Goal: Information Seeking & Learning: Learn about a topic

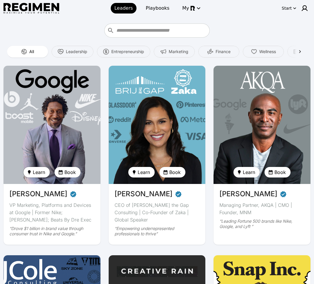
click at [43, 170] on span "Learn" at bounding box center [39, 172] width 12 height 7
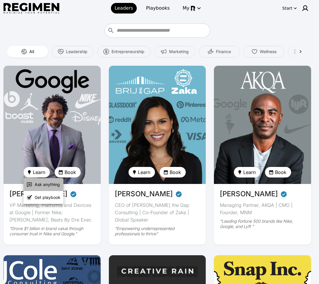
click at [35, 186] on span "Ask anything" at bounding box center [47, 185] width 25 height 6
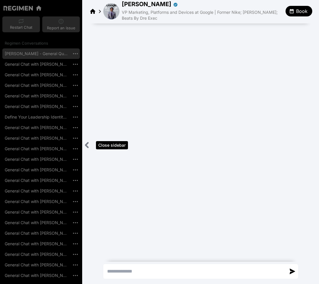
click at [87, 145] on icon "Close sidebar" at bounding box center [86, 144] width 7 height 7
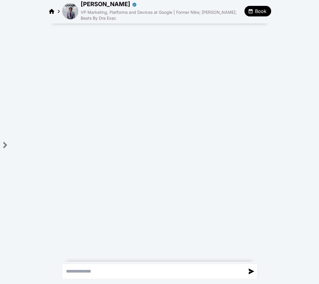
click at [70, 12] on img at bounding box center [70, 11] width 16 height 16
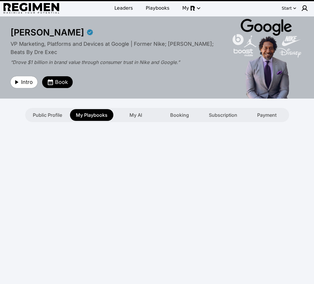
type textarea "**********"
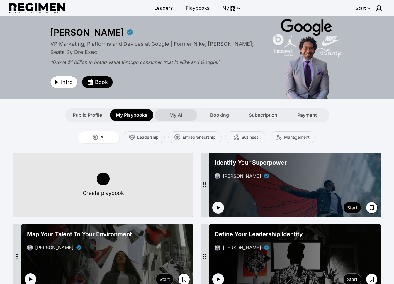
click at [178, 116] on span "My AI" at bounding box center [176, 114] width 13 height 7
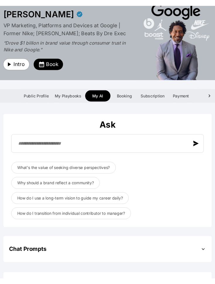
scroll to position [30, 0]
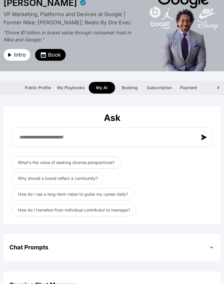
click at [199, 231] on div "**********" at bounding box center [112, 253] width 217 height 316
click at [6, 102] on div "Ask What's the value of seeking diverse perspectives? Why should a brand reflec…" at bounding box center [112, 160] width 217 height 130
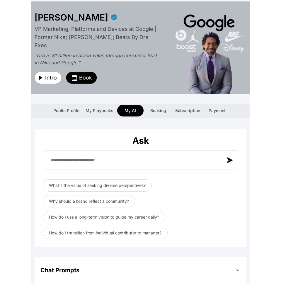
scroll to position [14, 0]
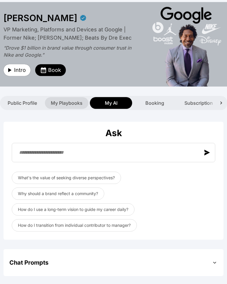
click at [75, 103] on span "My Playbooks" at bounding box center [67, 102] width 32 height 7
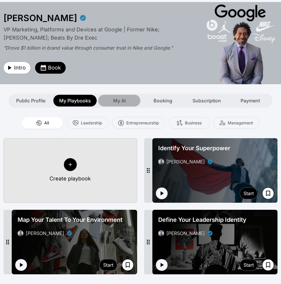
click at [119, 101] on span "My AI" at bounding box center [119, 100] width 13 height 7
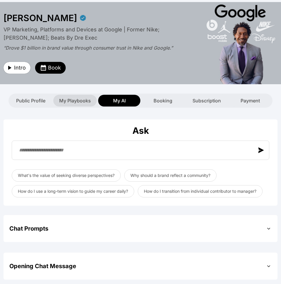
click at [77, 102] on span "My Playbooks" at bounding box center [75, 100] width 32 height 7
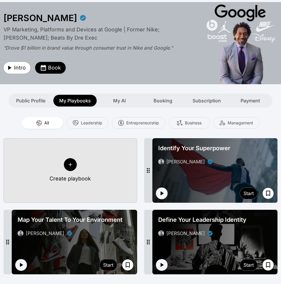
click at [219, 154] on div "Identify Your Superpower [PERSON_NAME]" at bounding box center [215, 155] width 118 height 26
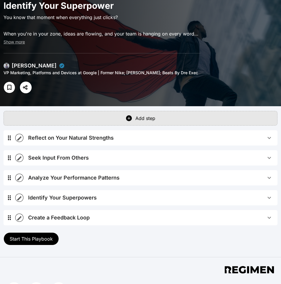
scroll to position [48, 0]
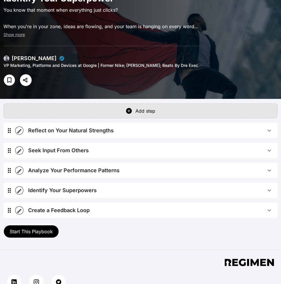
click at [33, 231] on span "Start This Playbook" at bounding box center [31, 231] width 43 height 6
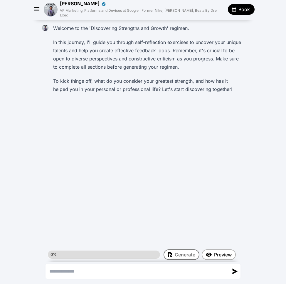
click at [38, 5] on icon "button" at bounding box center [37, 9] width 9 height 9
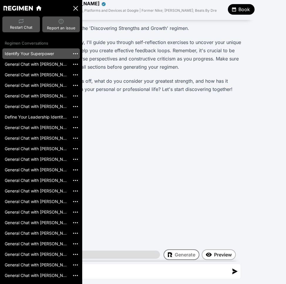
click at [76, 7] on icon "button" at bounding box center [75, 8] width 5 height 5
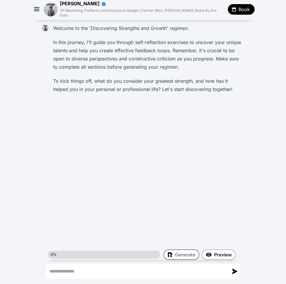
click at [51, 10] on img at bounding box center [51, 10] width 14 height 14
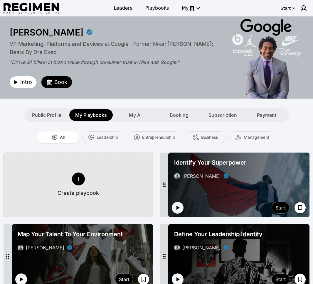
click at [8, 129] on div "All Leadership Entrepreneurship Business Management" at bounding box center [156, 137] width 313 height 31
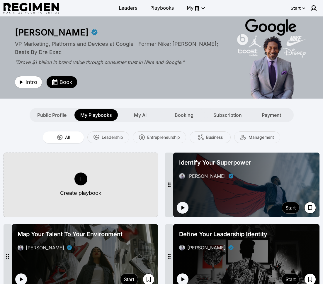
click at [169, 98] on div "[PERSON_NAME] VP Marketing, Platforms and Devices at Google | Former Nike; [PER…" at bounding box center [161, 57] width 300 height 82
click at [299, 130] on div "All Leadership Entrepreneurship Business Management" at bounding box center [161, 137] width 323 height 14
click at [186, 8] on button "My" at bounding box center [195, 8] width 24 height 11
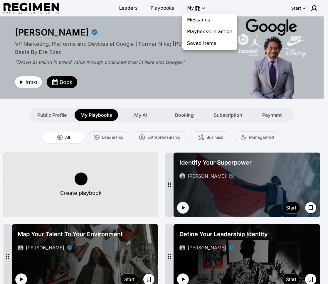
drag, startPoint x: 220, startPoint y: 70, endPoint x: 220, endPoint y: 66, distance: 3.6
click at [220, 69] on div at bounding box center [164, 142] width 328 height 284
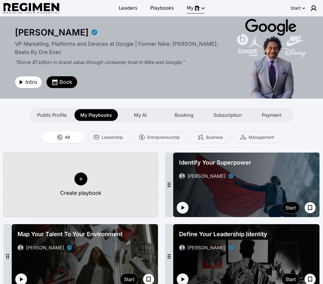
click at [200, 10] on icon "button" at bounding box center [203, 8] width 7 height 7
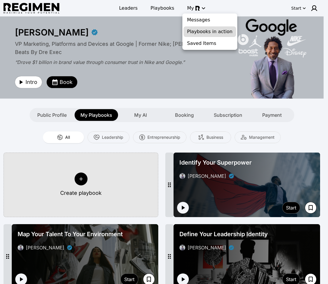
click at [202, 34] on span "Playbooks in action" at bounding box center [209, 31] width 45 height 7
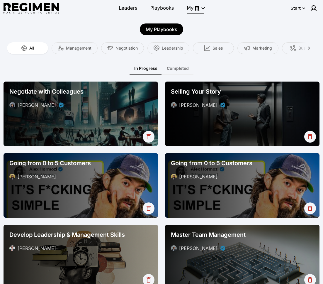
click at [200, 8] on icon "button" at bounding box center [203, 8] width 7 height 7
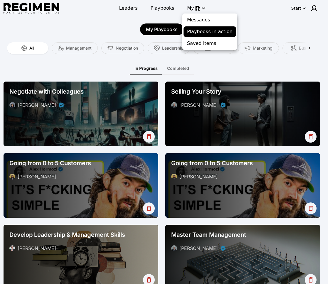
click at [257, 34] on div at bounding box center [164, 142] width 328 height 284
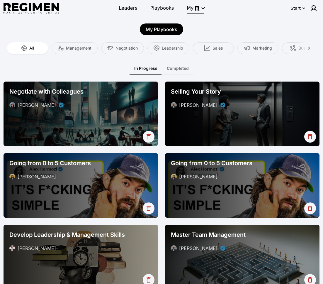
click at [200, 7] on icon "button" at bounding box center [203, 8] width 7 height 7
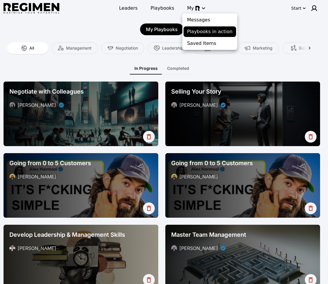
click at [258, 26] on div at bounding box center [164, 142] width 328 height 284
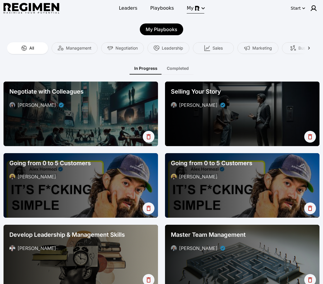
click at [202, 3] on button "My" at bounding box center [195, 8] width 24 height 11
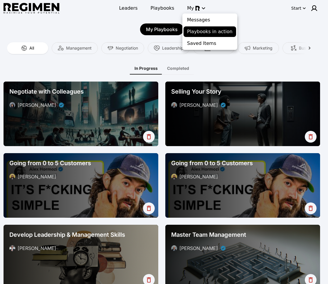
click at [253, 31] on div at bounding box center [164, 142] width 328 height 284
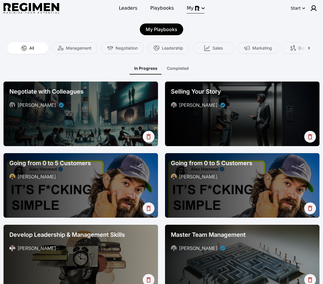
click at [198, 9] on img "button" at bounding box center [197, 8] width 5 height 5
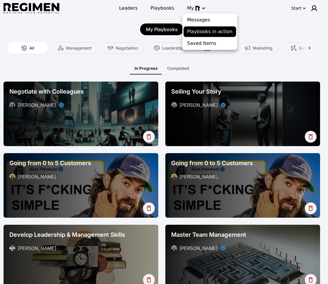
click at [257, 27] on div at bounding box center [164, 142] width 328 height 284
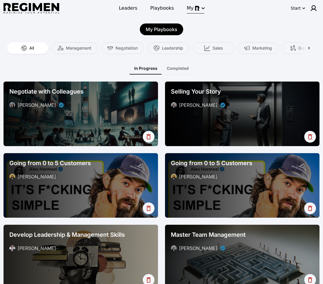
click at [189, 8] on span "My" at bounding box center [190, 8] width 7 height 7
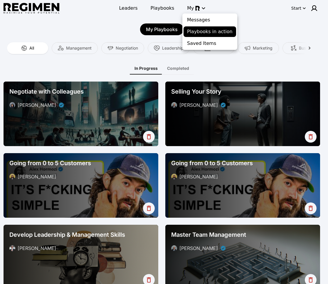
click at [260, 17] on div at bounding box center [164, 142] width 328 height 284
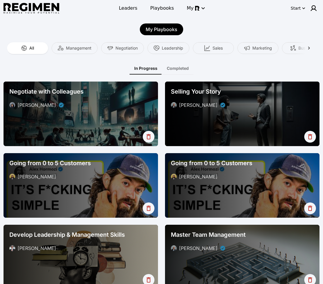
click at [175, 67] on button "Completed" at bounding box center [177, 68] width 31 height 12
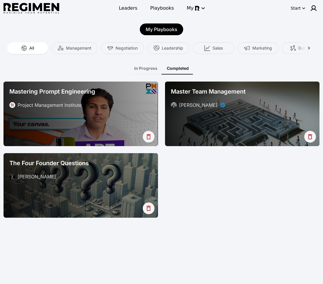
click at [148, 70] on button "In Progress" at bounding box center [146, 68] width 33 height 12
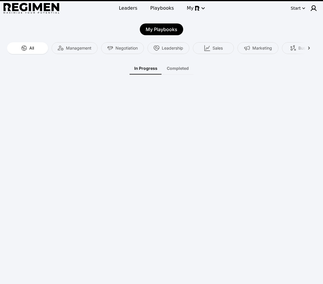
click at [141, 71] on button "In Progress" at bounding box center [146, 68] width 33 height 12
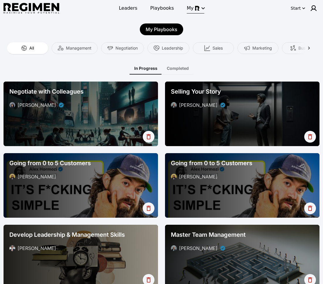
click at [197, 8] on img "button" at bounding box center [197, 8] width 5 height 5
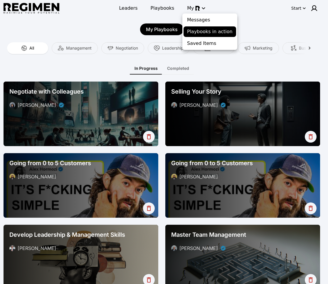
click at [249, 17] on div at bounding box center [164, 142] width 328 height 284
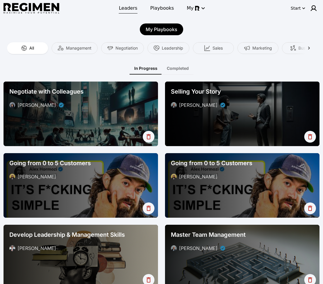
click at [131, 6] on span "Leaders" at bounding box center [128, 8] width 18 height 7
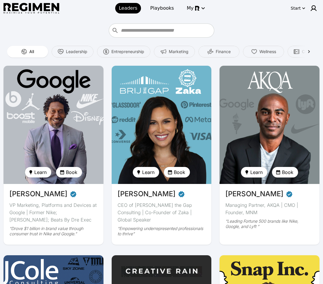
click at [54, 30] on div at bounding box center [162, 30] width 316 height 14
